Goal: Task Accomplishment & Management: Manage account settings

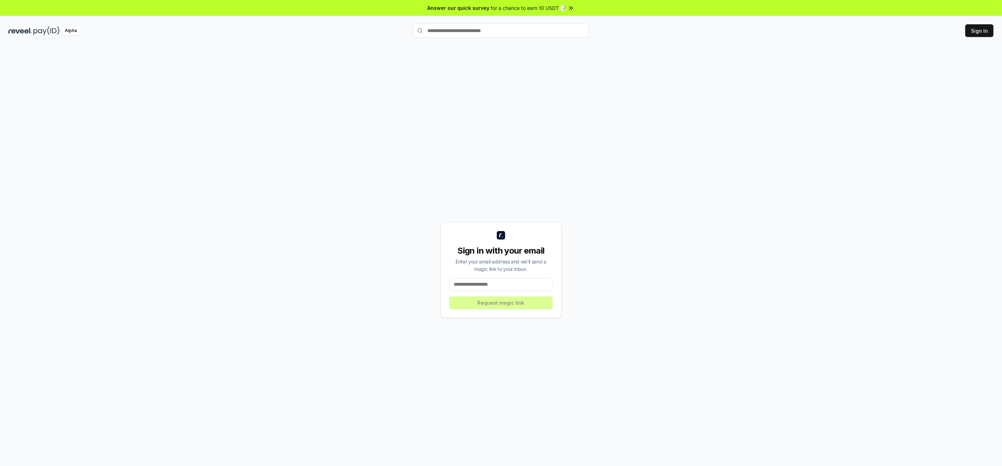
click at [449, 286] on div "Sign in with your email Enter your email address and we’ll send a magic link to…" at bounding box center [500, 270] width 121 height 96
click at [464, 284] on input at bounding box center [501, 284] width 104 height 13
type input "**********"
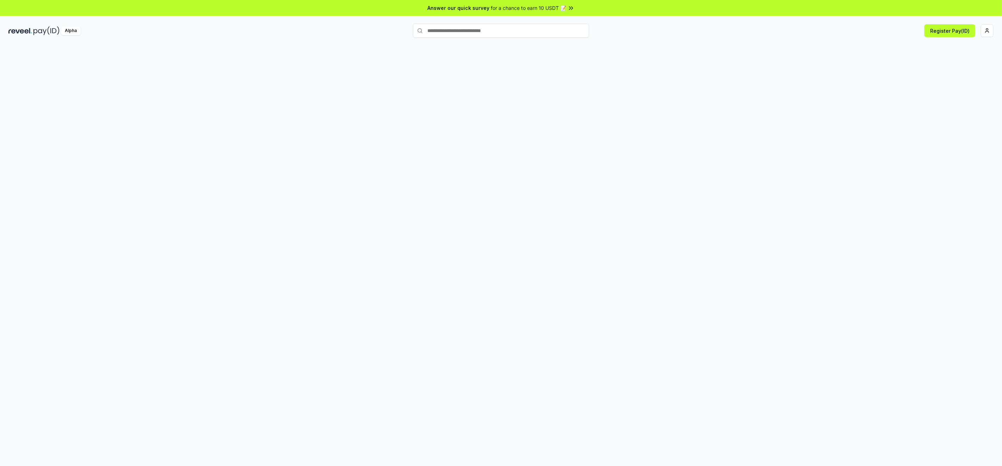
click at [298, 111] on div at bounding box center [501, 263] width 1002 height 446
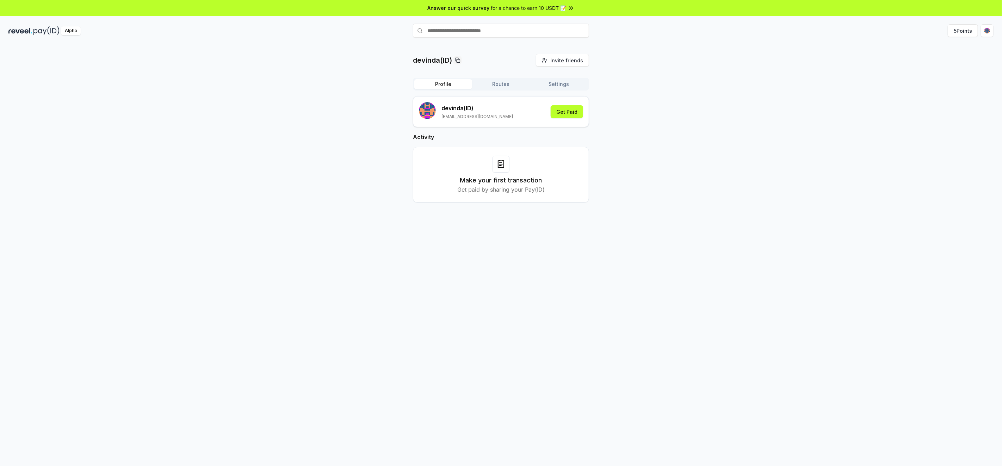
click at [496, 83] on button "Routes" at bounding box center [501, 84] width 58 height 10
click at [561, 82] on button "Settings" at bounding box center [559, 84] width 58 height 10
click at [975, 30] on button "5 Points" at bounding box center [962, 30] width 30 height 13
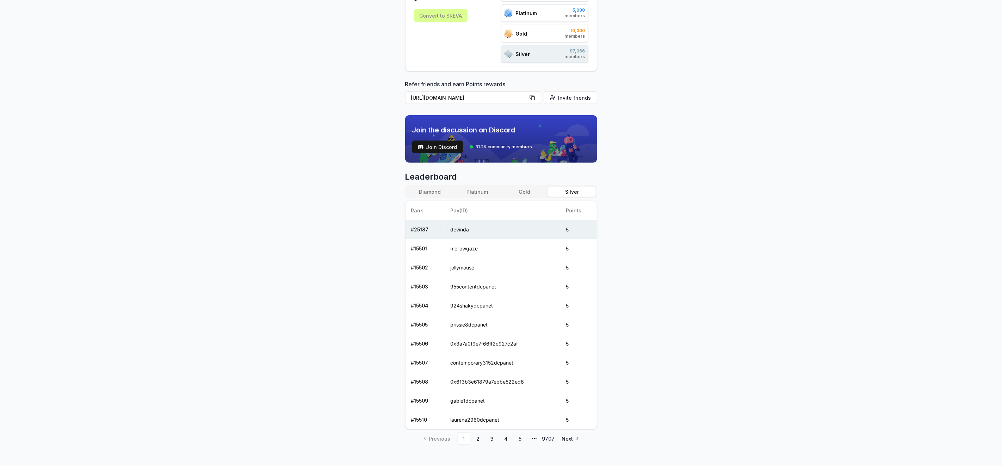
scroll to position [138, 0]
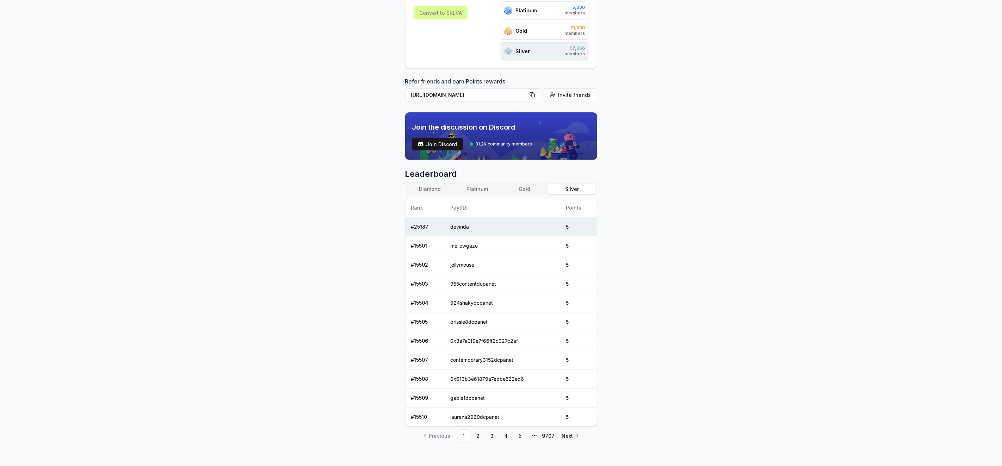
click at [518, 185] on button "Gold" at bounding box center [524, 189] width 47 height 10
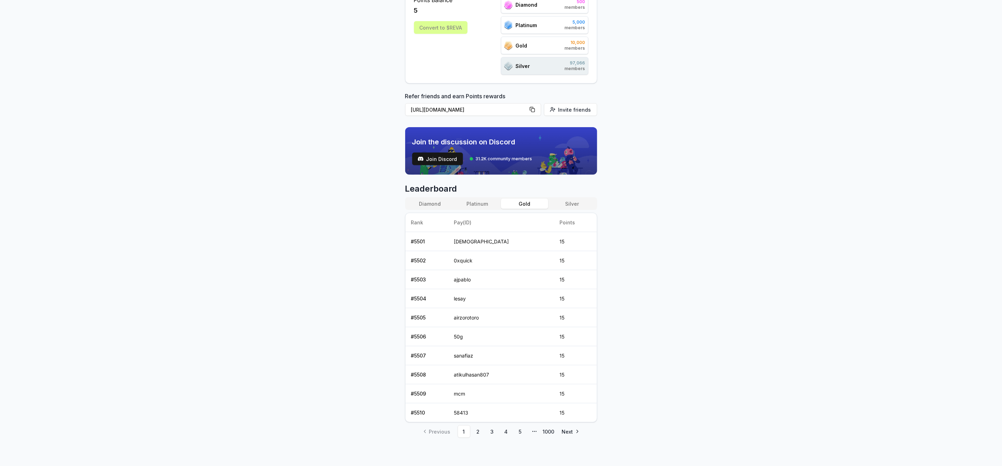
scroll to position [119, 0]
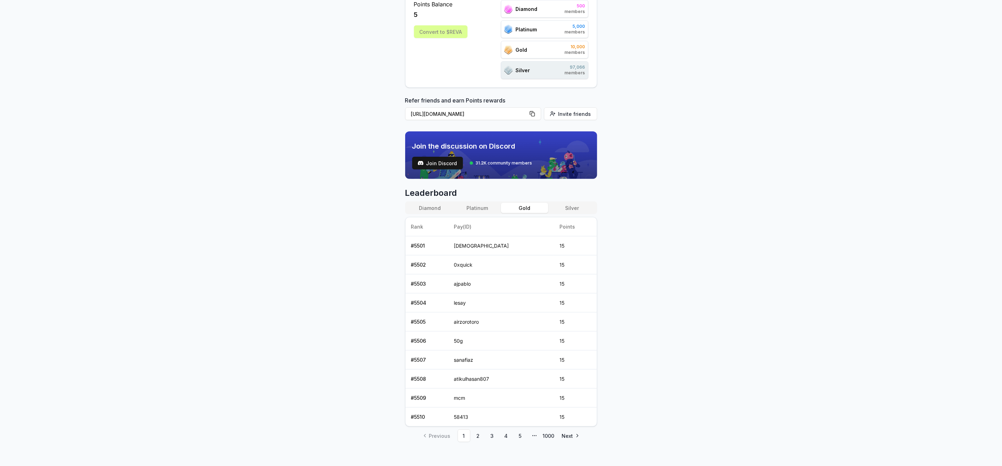
click at [476, 195] on span "Leaderboard" at bounding box center [501, 192] width 192 height 11
click at [466, 203] on button "Platinum" at bounding box center [477, 208] width 47 height 10
click at [440, 205] on button "Diamond" at bounding box center [429, 208] width 47 height 10
click at [656, 236] on div "Reveel Points 🚀 Earn Reveel Points by transacting and interacting with Reveel p…" at bounding box center [501, 144] width 1002 height 446
click at [481, 207] on button "Platinum" at bounding box center [477, 208] width 47 height 10
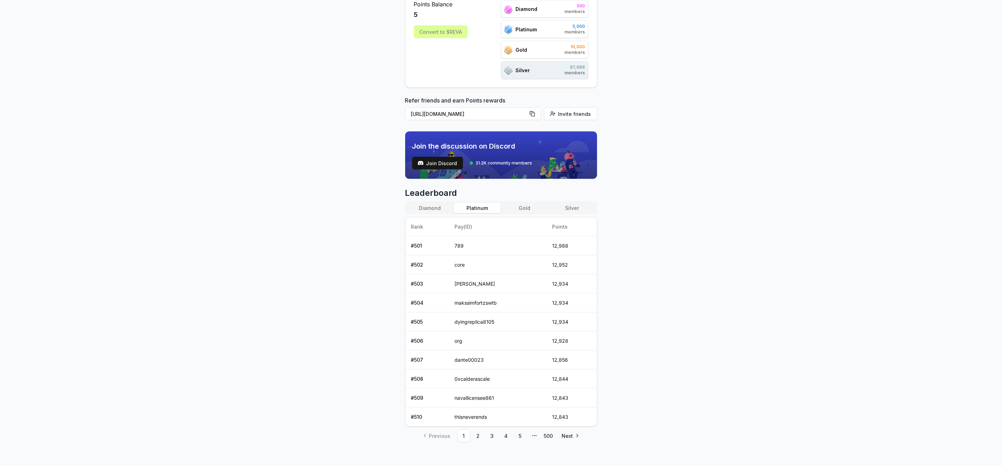
click at [432, 204] on button "Diamond" at bounding box center [429, 208] width 47 height 10
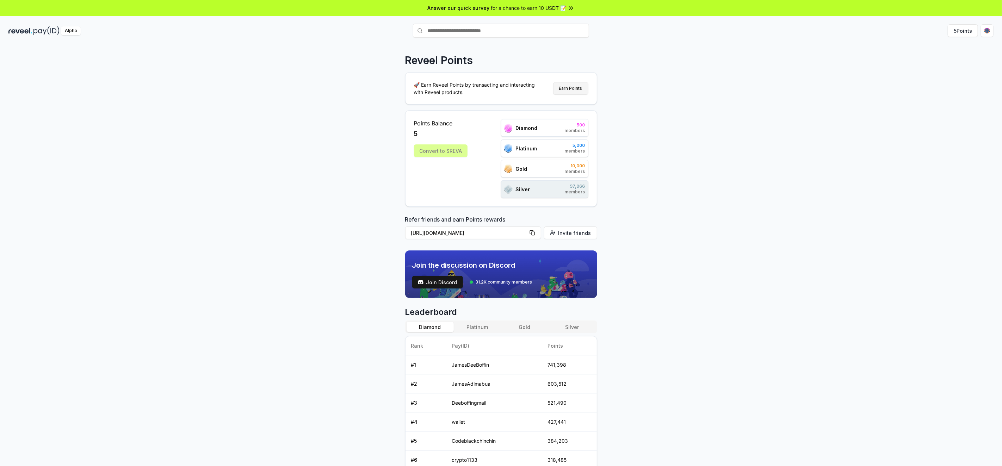
click at [562, 86] on button "Earn Points" at bounding box center [570, 88] width 35 height 13
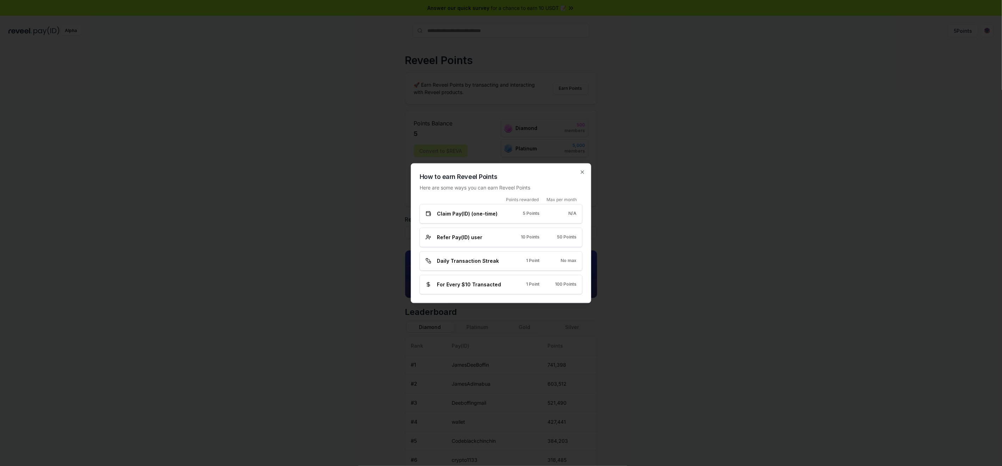
click at [534, 214] on span "5 Points" at bounding box center [531, 214] width 17 height 6
click at [479, 264] on span "Daily Transaction Streak" at bounding box center [468, 260] width 62 height 7
click at [711, 274] on div at bounding box center [501, 233] width 1002 height 466
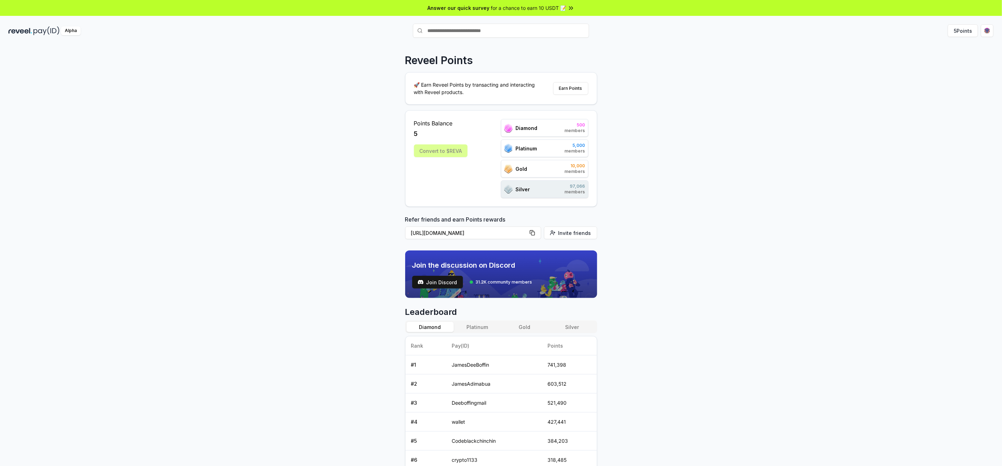
click at [76, 32] on div "Alpha" at bounding box center [71, 30] width 20 height 9
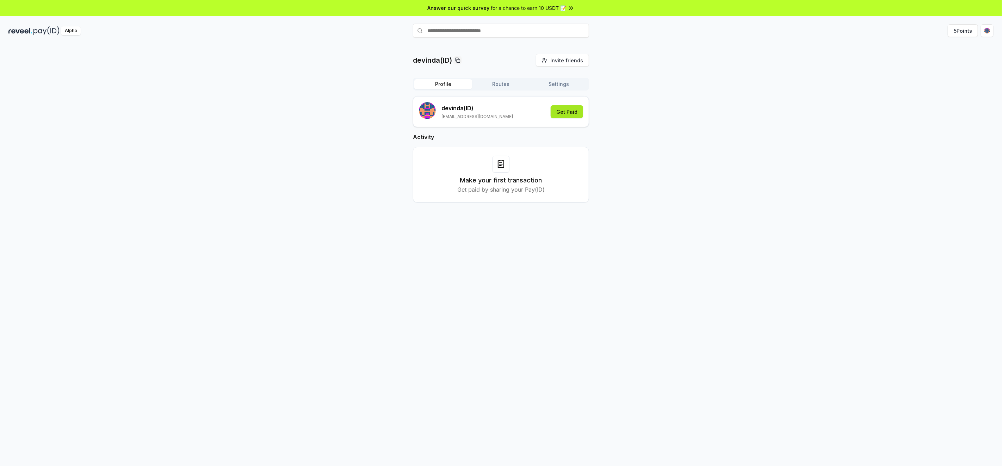
click at [561, 108] on button "Get Paid" at bounding box center [566, 111] width 32 height 13
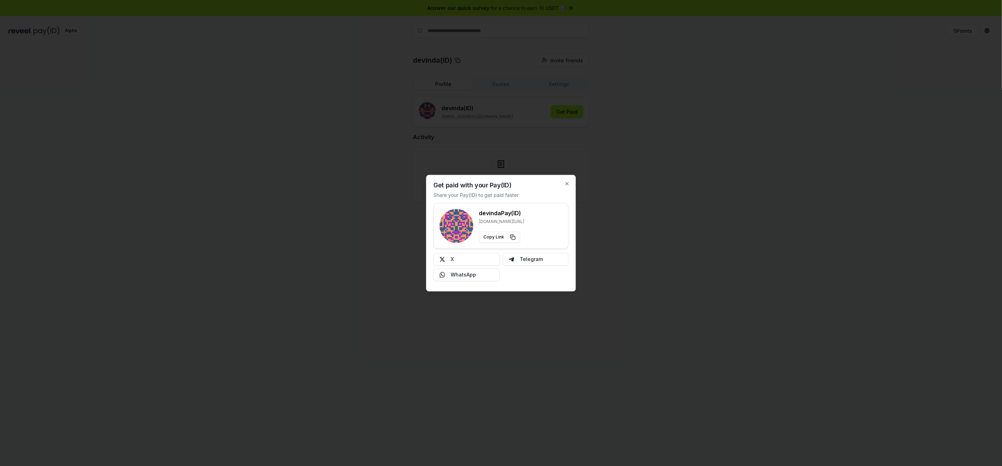
click at [501, 331] on div at bounding box center [501, 233] width 1002 height 466
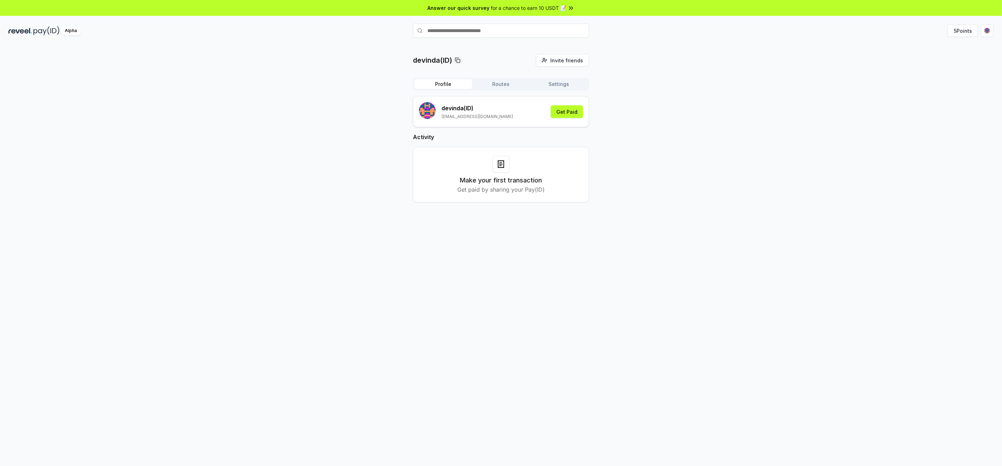
click at [499, 169] on div at bounding box center [500, 164] width 17 height 17
click at [513, 82] on button "Routes" at bounding box center [501, 84] width 58 height 10
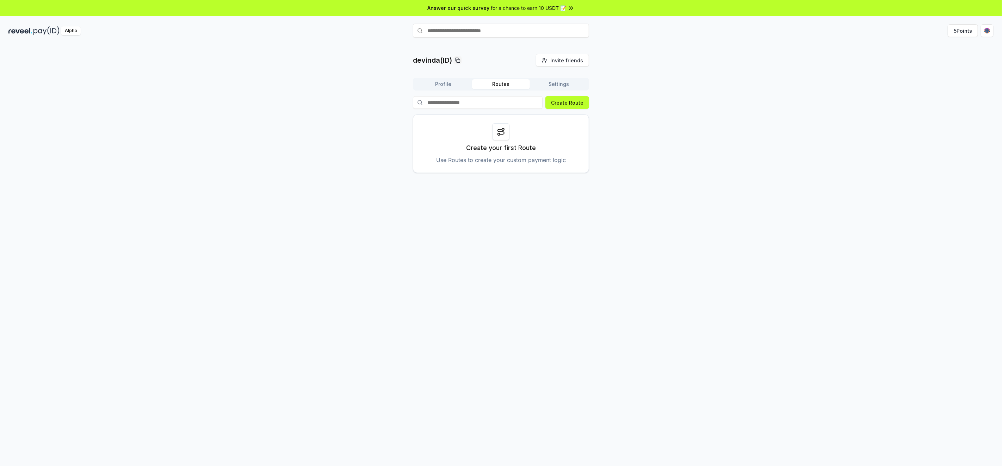
click at [500, 130] on icon at bounding box center [501, 131] width 8 height 8
click at [571, 99] on button "Create Route" at bounding box center [567, 102] width 44 height 13
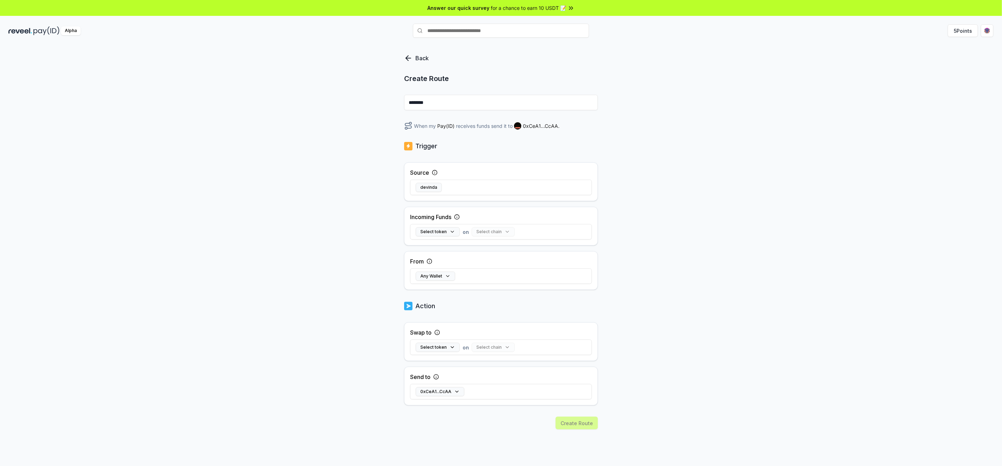
click at [405, 55] on icon at bounding box center [408, 58] width 8 height 8
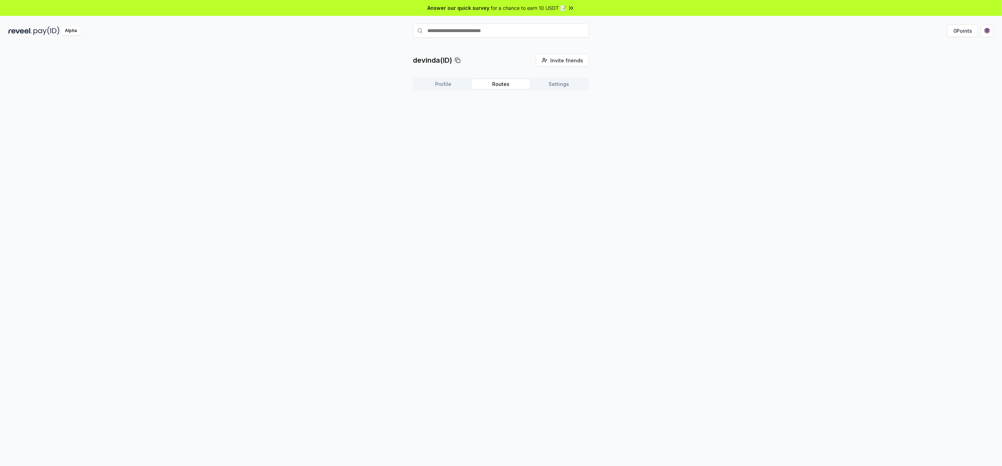
click at [561, 88] on button "Settings" at bounding box center [559, 84] width 58 height 10
click at [559, 78] on div "Profile Routes Settings" at bounding box center [501, 84] width 176 height 13
click at [557, 80] on button "Settings" at bounding box center [559, 84] width 58 height 10
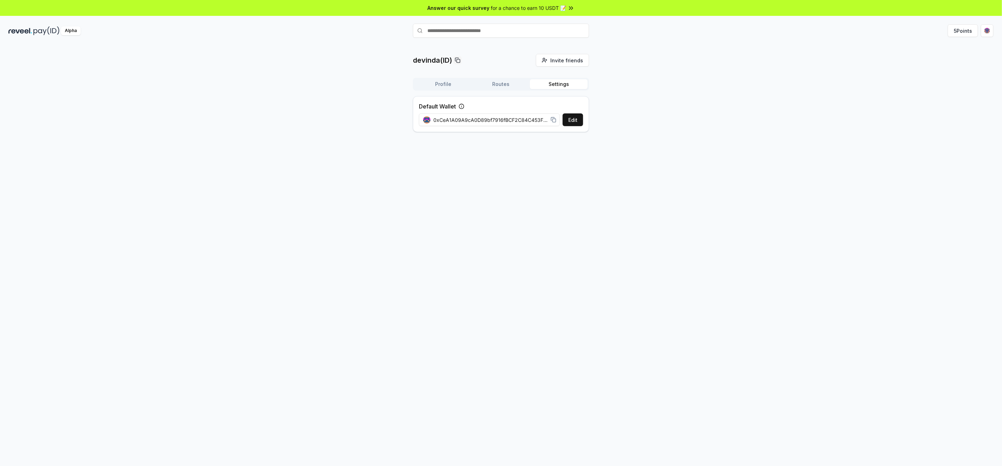
click at [557, 80] on button "Settings" at bounding box center [559, 84] width 58 height 10
click at [555, 62] on span "Invite friends" at bounding box center [566, 60] width 33 height 7
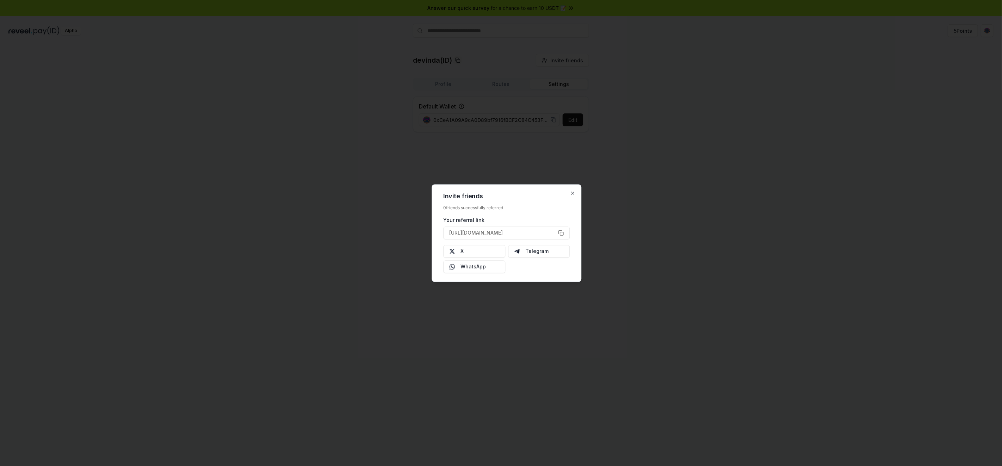
click at [718, 187] on div at bounding box center [501, 233] width 1002 height 466
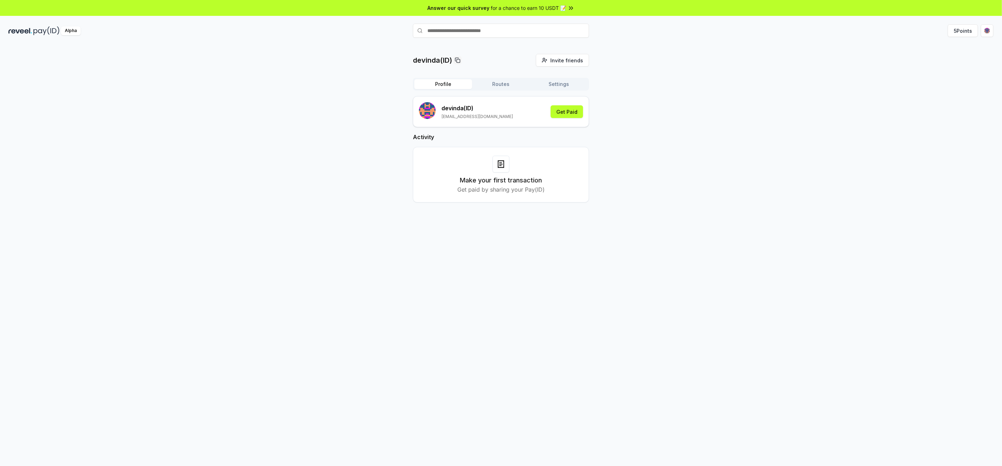
click at [432, 80] on button "Profile" at bounding box center [443, 84] width 58 height 10
